Goal: Transaction & Acquisition: Purchase product/service

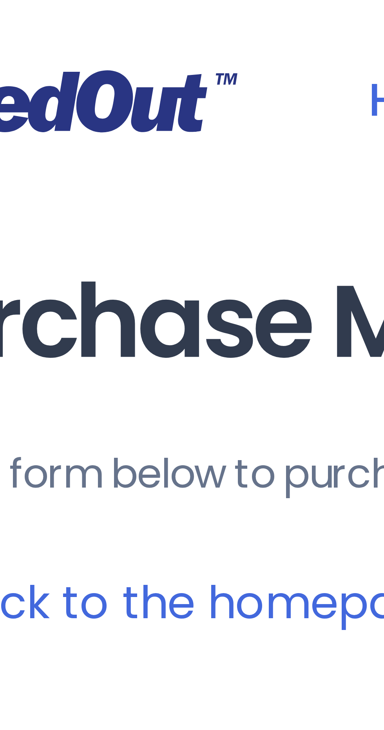
click at [58, 95] on link "Go back to the homepage" at bounding box center [66, 94] width 93 height 10
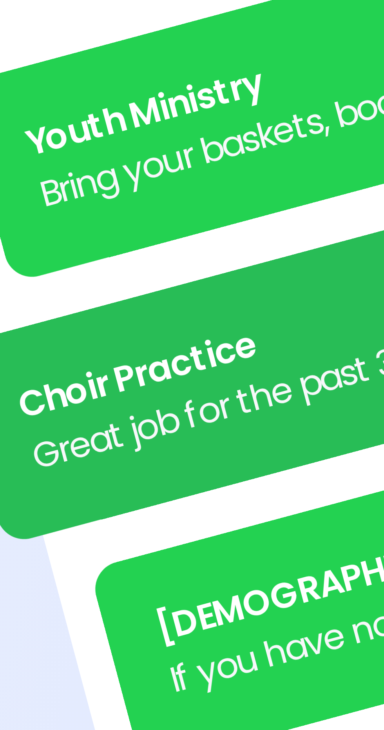
scroll to position [1, 0]
